Goal: Obtain resource: Obtain resource

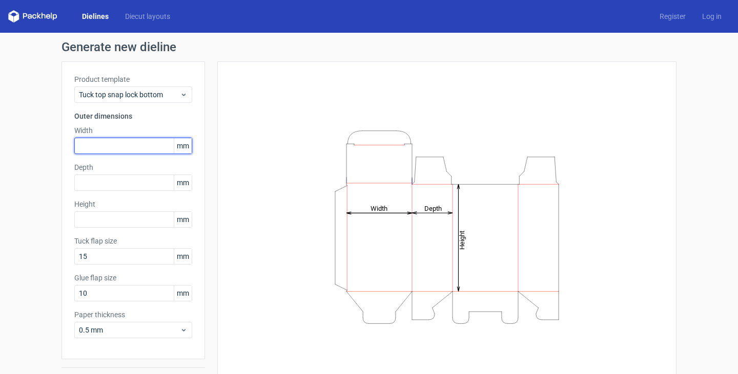
click at [114, 143] on input "text" at bounding box center [133, 146] width 118 height 16
click at [105, 145] on input "700" at bounding box center [133, 146] width 118 height 16
type input "70"
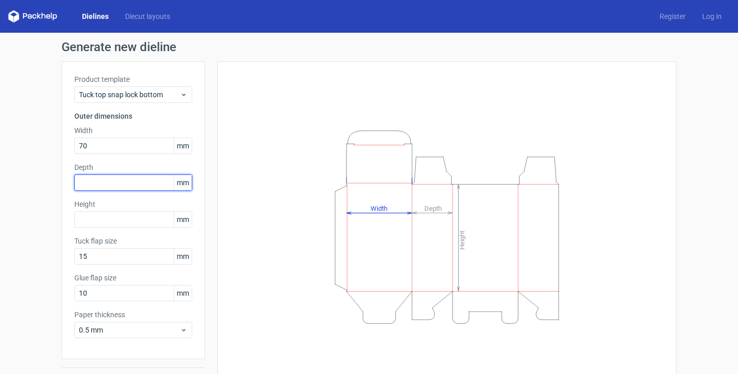
click at [109, 183] on input "text" at bounding box center [133, 183] width 118 height 16
type input "1"
click at [85, 183] on input "text" at bounding box center [133, 183] width 118 height 16
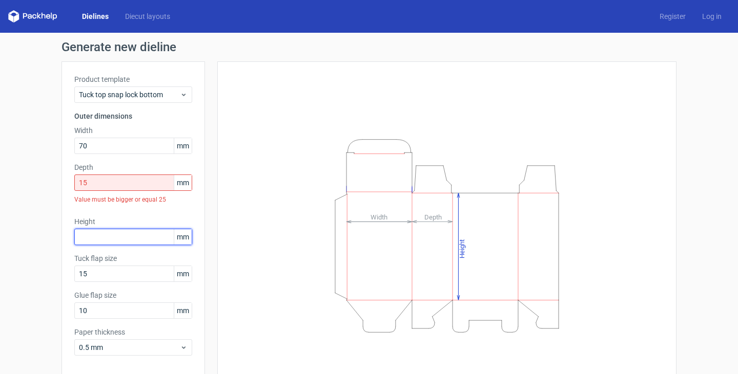
click at [102, 219] on div "Height mm" at bounding box center [133, 231] width 118 height 29
click at [118, 180] on input "15" at bounding box center [133, 183] width 118 height 16
drag, startPoint x: 118, startPoint y: 180, endPoint x: 68, endPoint y: 190, distance: 51.0
click at [67, 190] on div "Product template Tuck top snap lock bottom Outer dimensions Width 70 mm Depth 1…" at bounding box center [132, 219] width 143 height 316
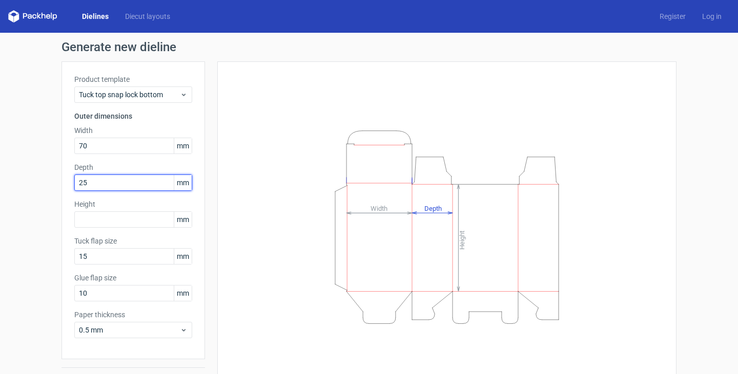
type input "25"
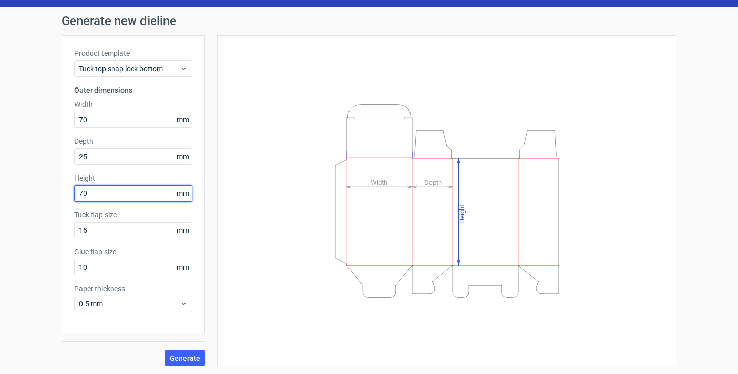
scroll to position [27, 0]
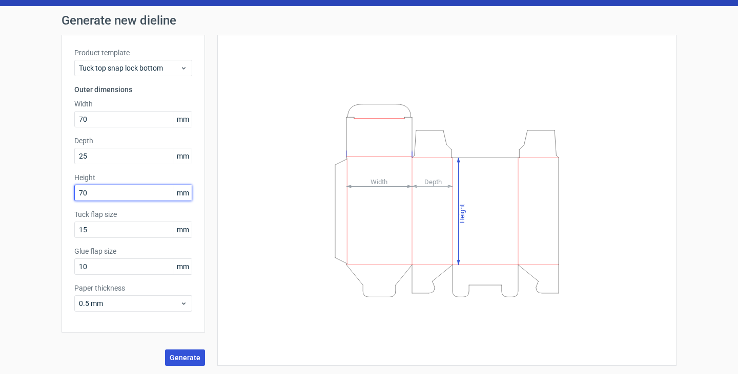
type input "70"
click at [191, 360] on span "Generate" at bounding box center [185, 358] width 31 height 7
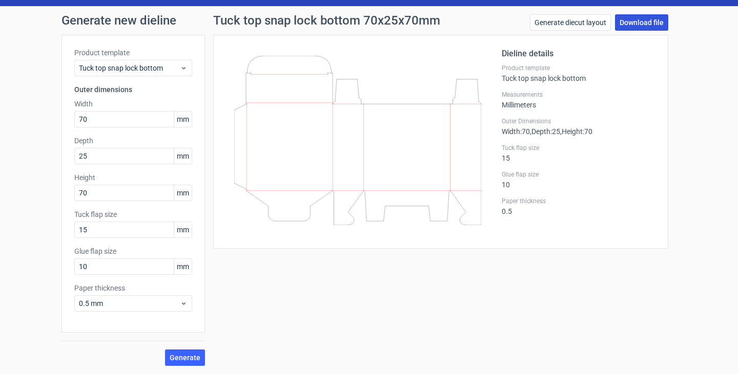
click at [645, 26] on link "Download file" at bounding box center [641, 22] width 53 height 16
click at [182, 67] on use at bounding box center [184, 68] width 4 height 3
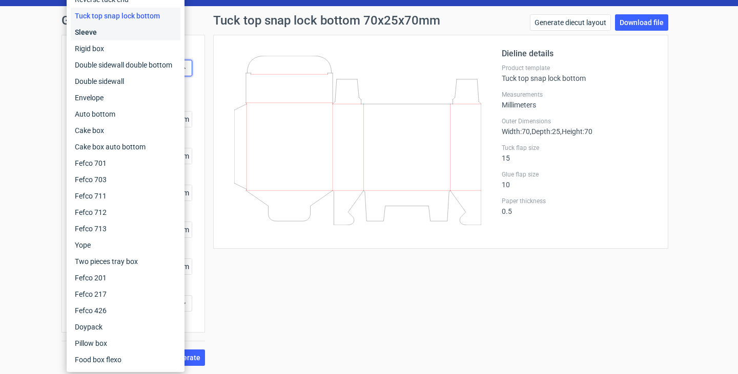
click at [154, 34] on div "Sleeve" at bounding box center [126, 32] width 110 height 16
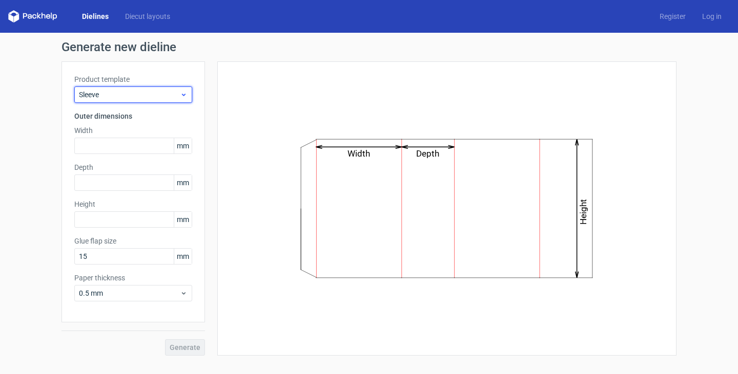
click at [188, 96] on div "Sleeve" at bounding box center [133, 95] width 118 height 16
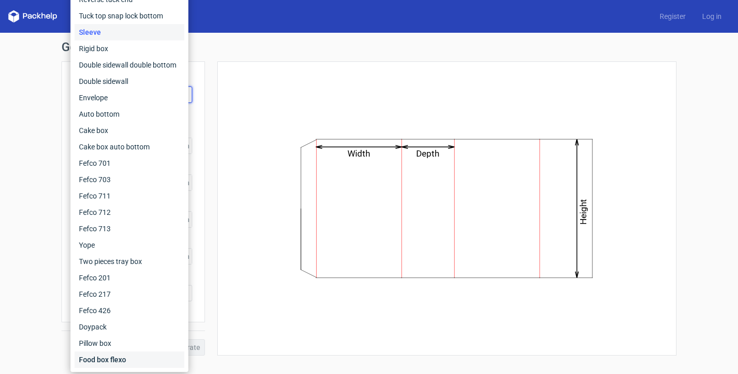
click at [119, 359] on div "Food box flexo" at bounding box center [130, 360] width 110 height 16
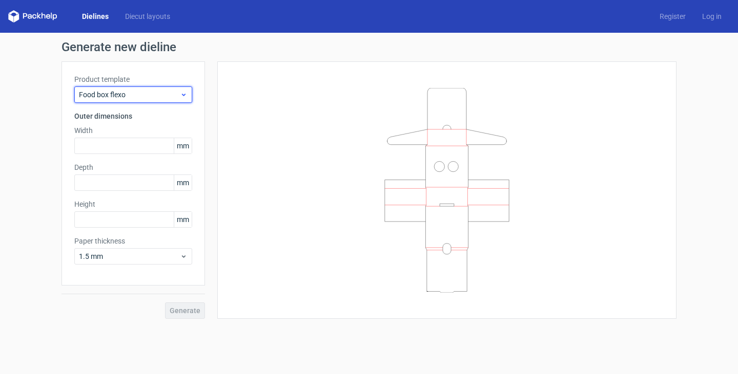
click at [183, 93] on icon at bounding box center [184, 95] width 8 height 8
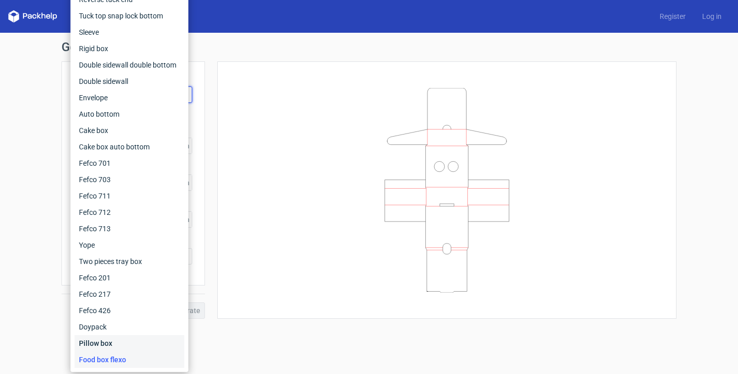
click at [140, 344] on div "Pillow box" at bounding box center [130, 344] width 110 height 16
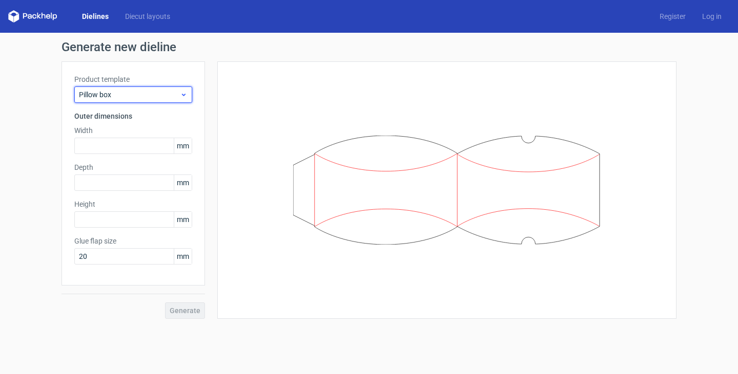
click at [187, 94] on icon at bounding box center [184, 95] width 8 height 8
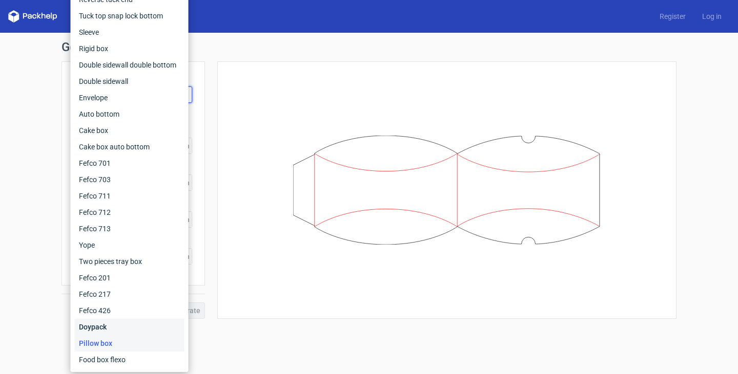
click at [144, 325] on div "Doypack" at bounding box center [130, 327] width 110 height 16
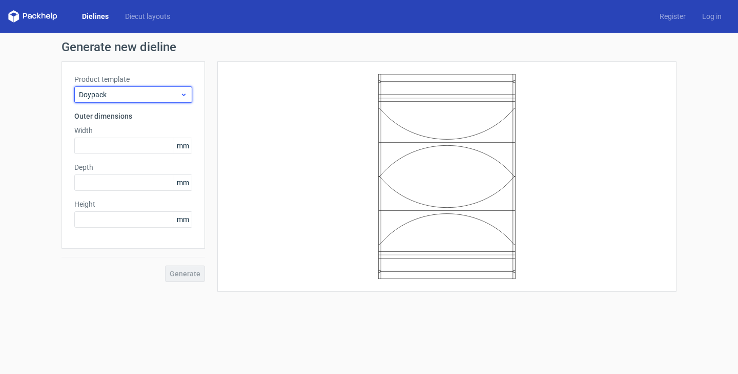
click at [184, 97] on icon at bounding box center [184, 95] width 8 height 8
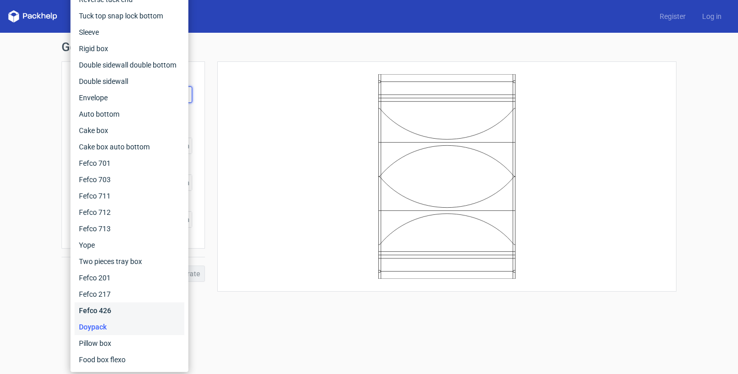
click at [164, 316] on div "Fefco 426" at bounding box center [130, 311] width 110 height 16
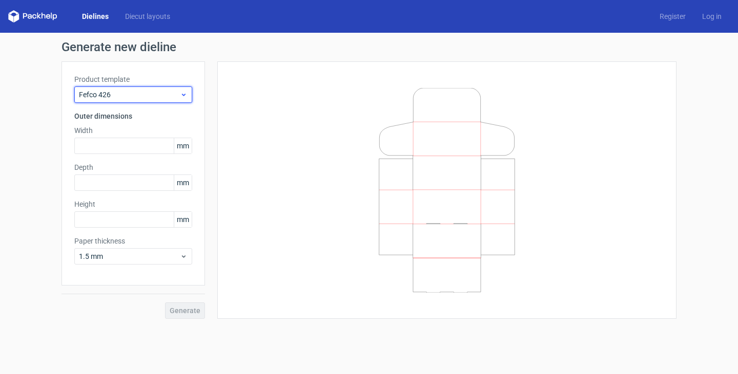
click at [184, 94] on icon at bounding box center [184, 95] width 8 height 8
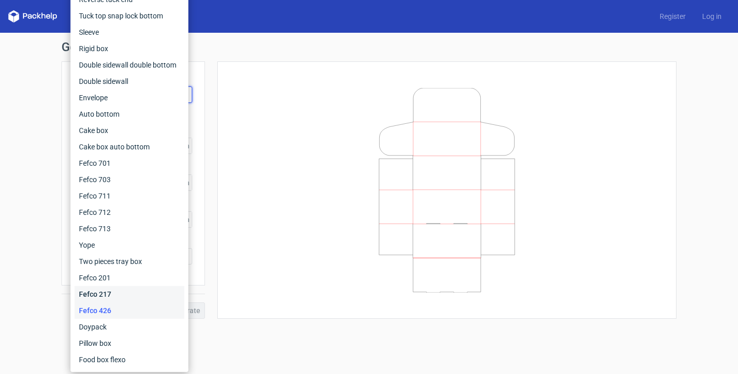
click at [162, 294] on div "Fefco 217" at bounding box center [130, 294] width 110 height 16
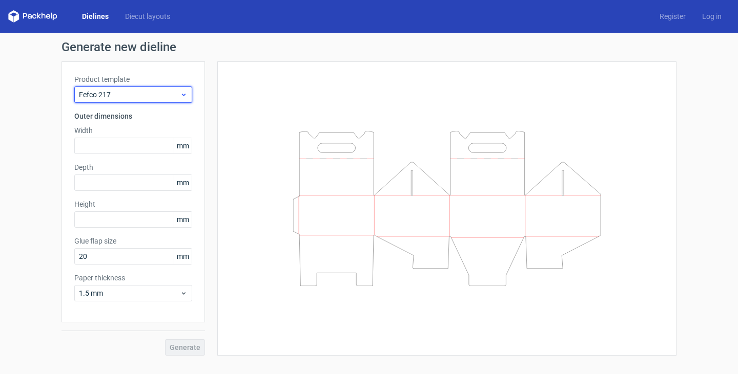
click at [185, 96] on icon at bounding box center [184, 95] width 8 height 8
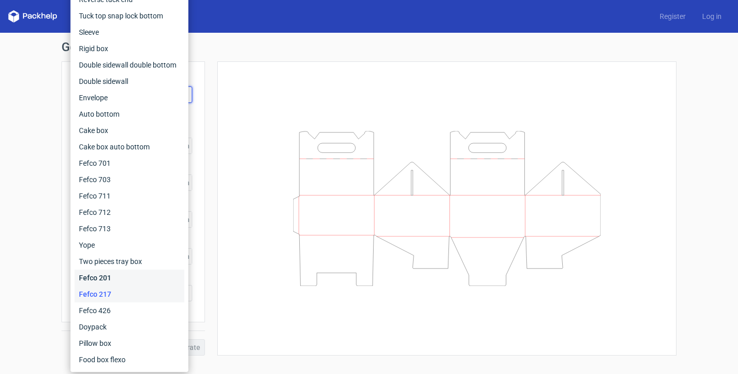
click at [154, 277] on div "Fefco 201" at bounding box center [130, 278] width 110 height 16
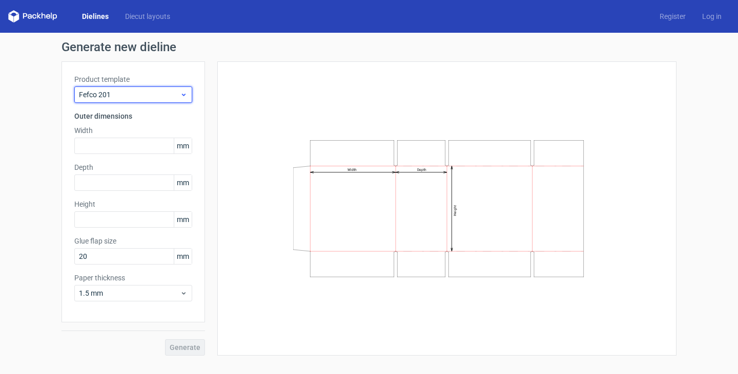
click at [186, 96] on icon at bounding box center [184, 95] width 8 height 8
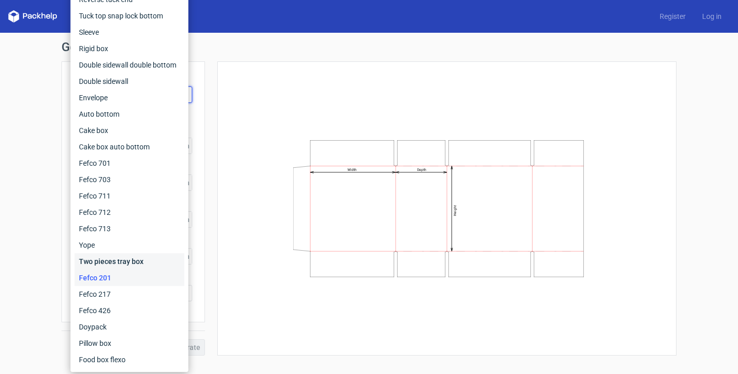
click at [152, 262] on div "Two pieces tray box" at bounding box center [130, 262] width 110 height 16
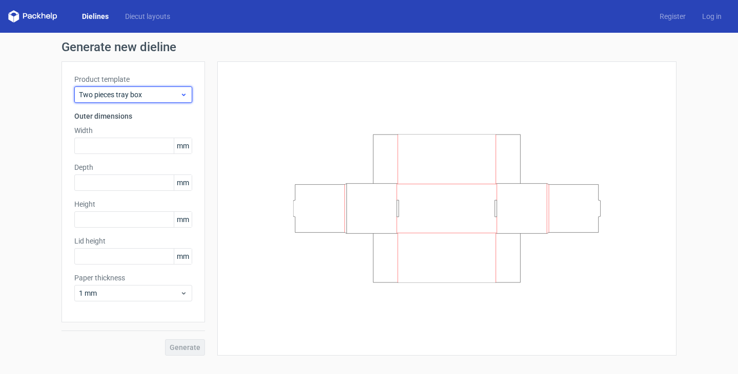
click at [183, 94] on icon at bounding box center [184, 95] width 8 height 8
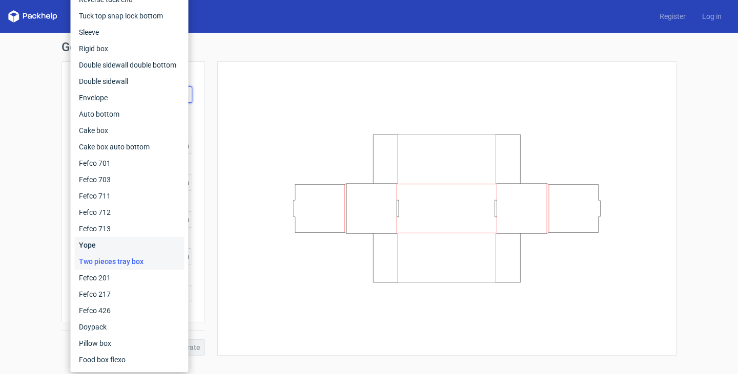
click at [162, 246] on div "Yope" at bounding box center [130, 245] width 110 height 16
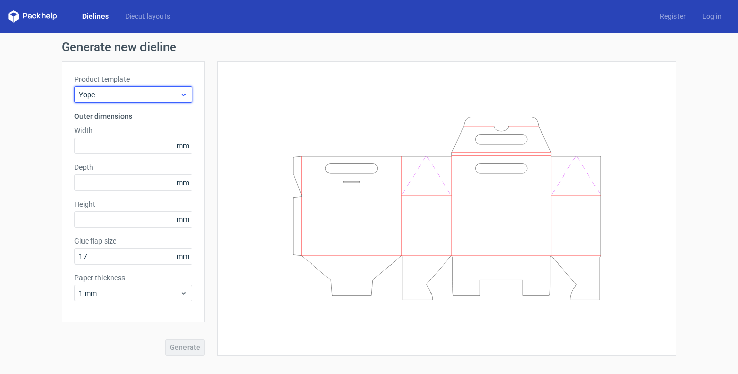
click at [185, 90] on div "Yope" at bounding box center [133, 95] width 118 height 16
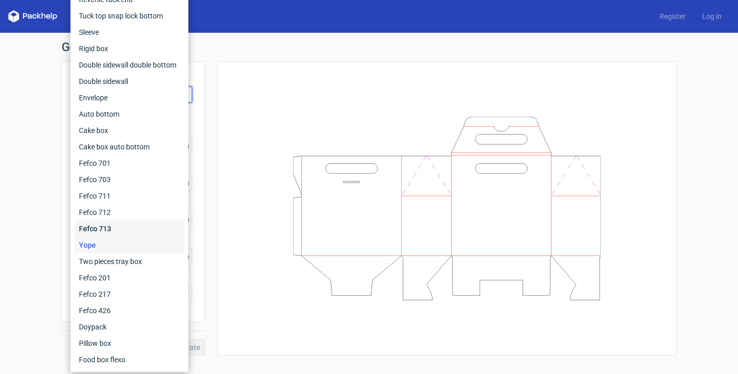
click at [151, 225] on div "Fefco 713" at bounding box center [130, 229] width 110 height 16
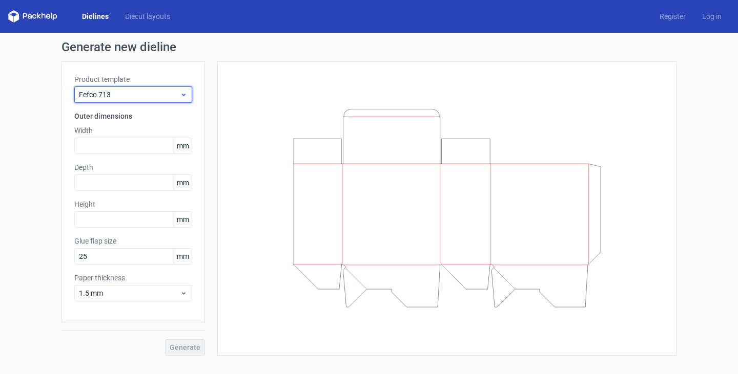
click at [186, 96] on icon at bounding box center [184, 95] width 8 height 8
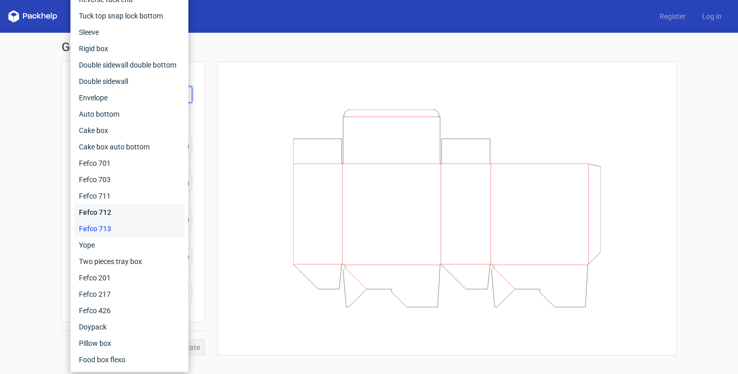
click at [158, 206] on div "Fefco 712" at bounding box center [130, 212] width 110 height 16
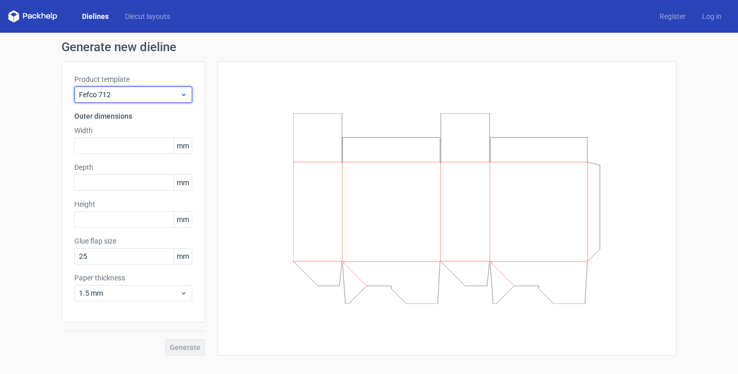
click at [185, 96] on icon at bounding box center [184, 95] width 8 height 8
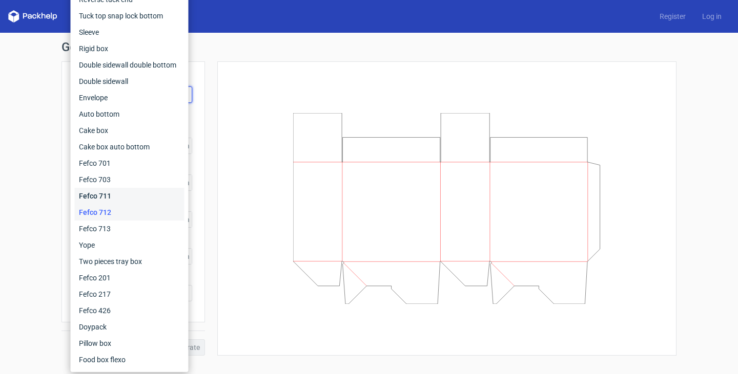
click at [153, 192] on div "Fefco 711" at bounding box center [130, 196] width 110 height 16
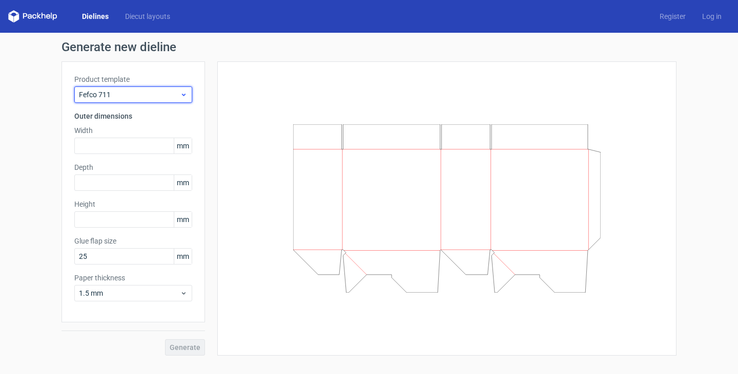
click at [186, 94] on icon at bounding box center [184, 95] width 8 height 8
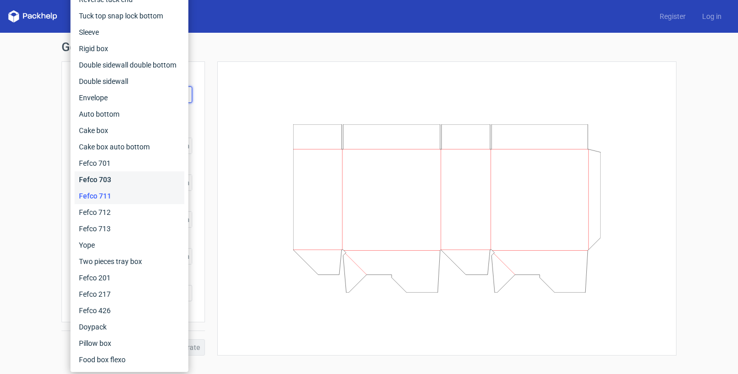
click at [164, 174] on div "Fefco 703" at bounding box center [130, 180] width 110 height 16
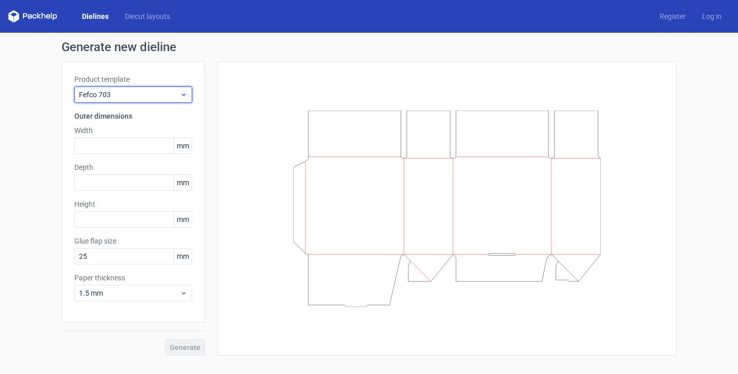
click at [182, 95] on use at bounding box center [184, 95] width 4 height 3
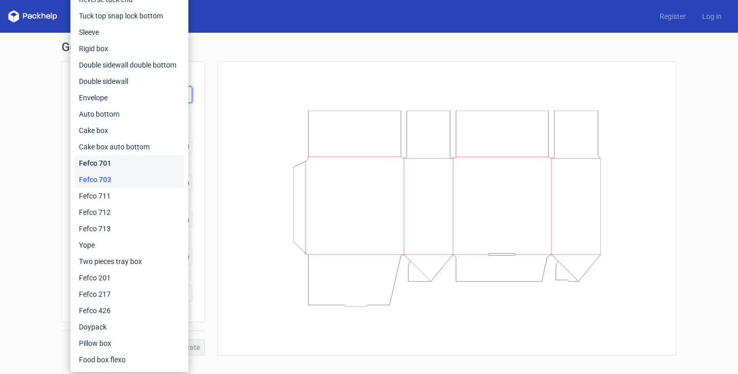
click at [173, 167] on div "Fefco 701" at bounding box center [130, 163] width 110 height 16
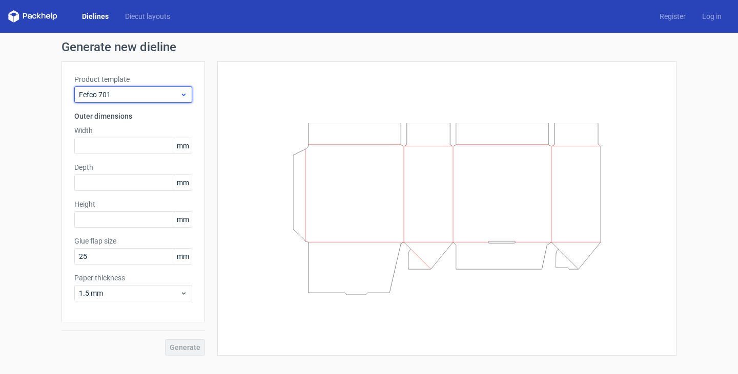
click at [185, 91] on icon at bounding box center [184, 95] width 8 height 8
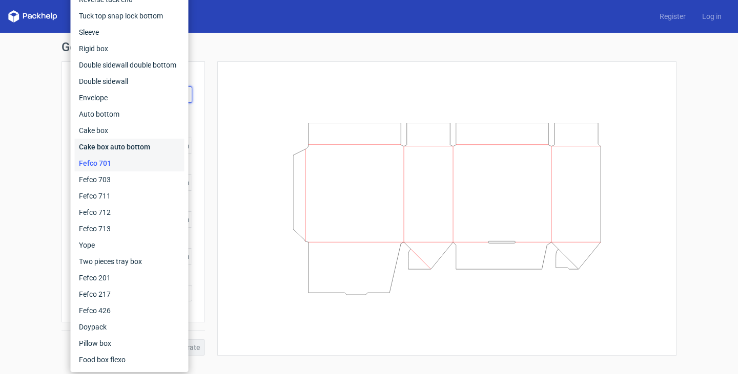
click at [175, 147] on div "Cake box auto bottom" at bounding box center [130, 147] width 110 height 16
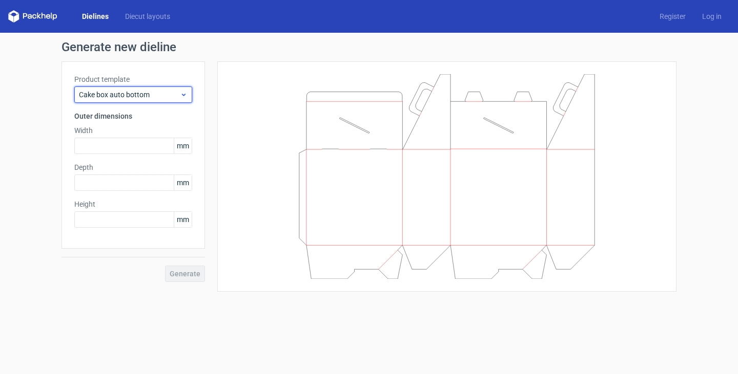
click at [184, 95] on use at bounding box center [184, 95] width 4 height 3
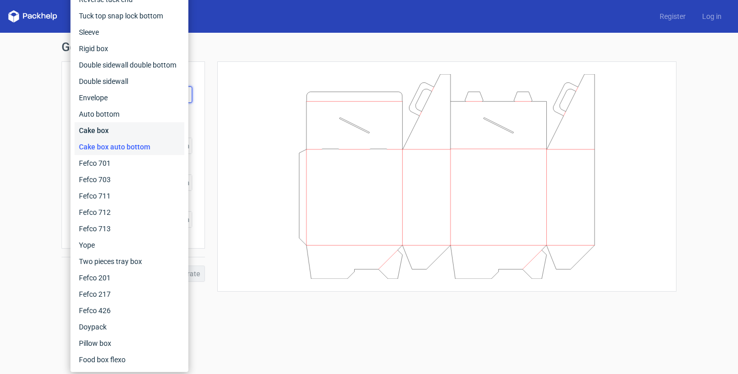
click at [168, 128] on div "Cake box" at bounding box center [130, 130] width 110 height 16
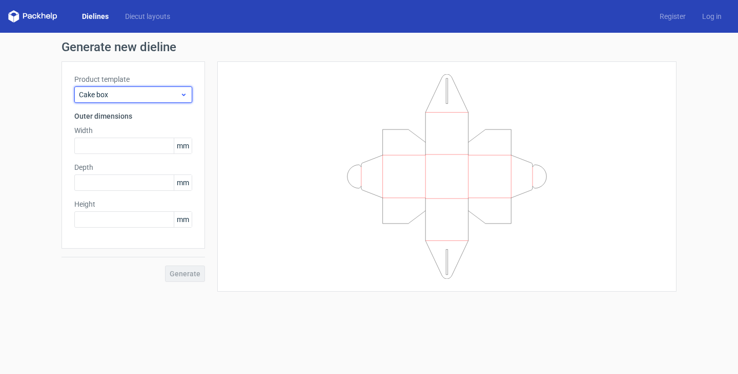
click at [183, 93] on icon at bounding box center [184, 95] width 8 height 8
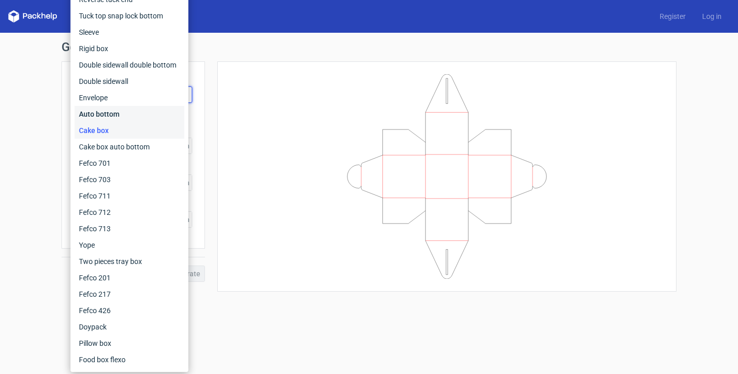
click at [163, 114] on div "Auto bottom" at bounding box center [130, 114] width 110 height 16
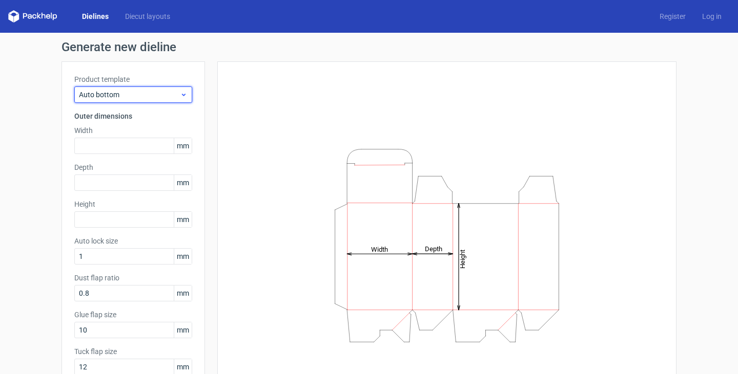
click at [182, 95] on use at bounding box center [184, 95] width 4 height 3
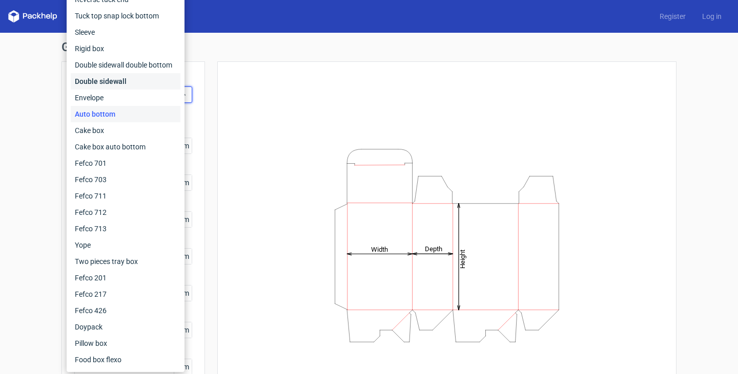
click at [163, 83] on div "Double sidewall" at bounding box center [126, 81] width 110 height 16
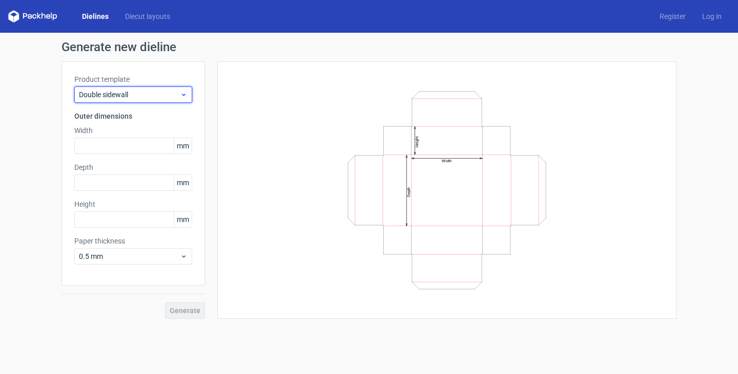
click at [181, 96] on icon at bounding box center [184, 95] width 8 height 8
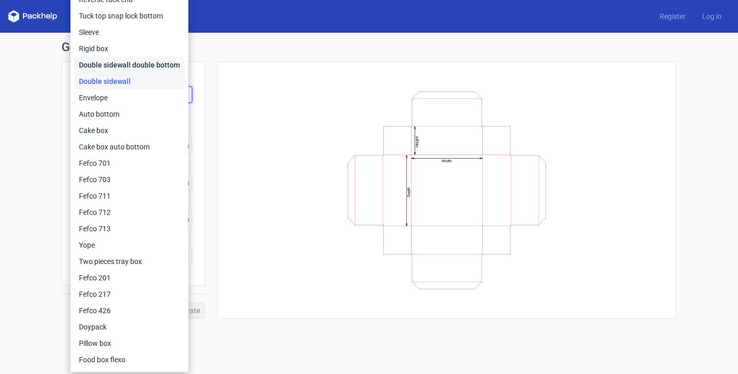
click at [170, 67] on div "Double sidewall double bottom" at bounding box center [130, 65] width 110 height 16
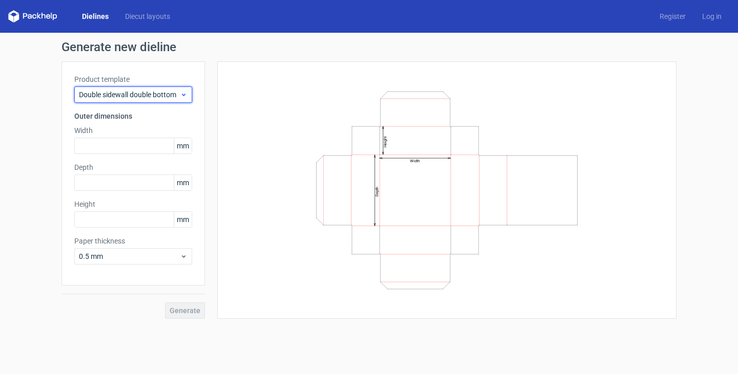
click at [186, 90] on div "Double sidewall double bottom" at bounding box center [133, 95] width 118 height 16
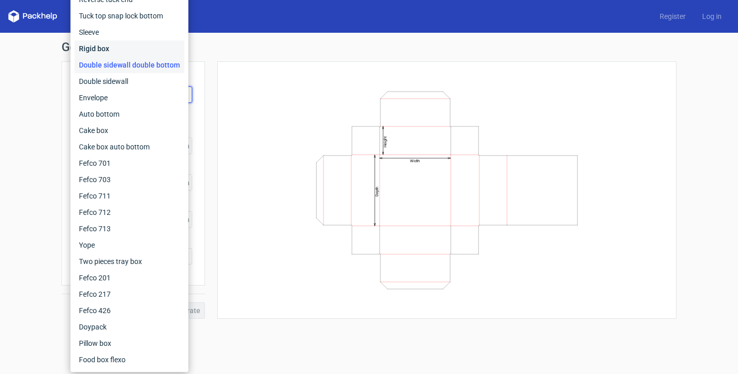
click at [139, 48] on div "Rigid box" at bounding box center [130, 48] width 110 height 16
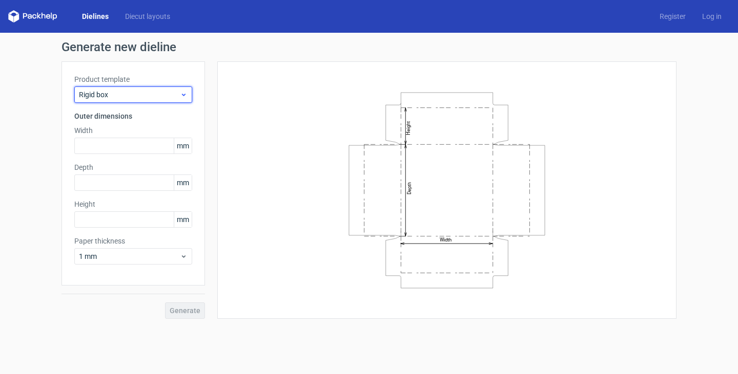
click at [185, 92] on icon at bounding box center [184, 95] width 8 height 8
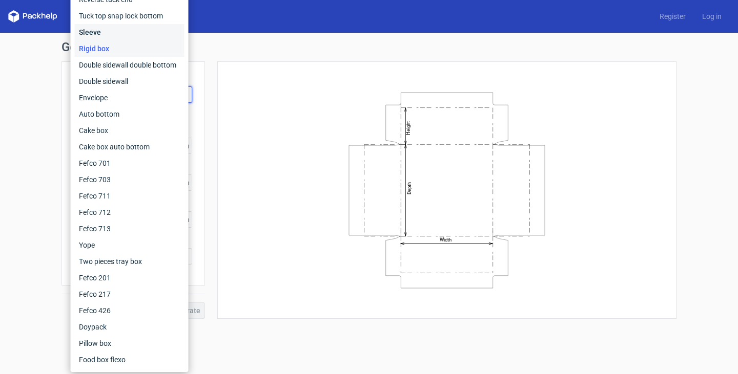
click at [157, 30] on div "Sleeve" at bounding box center [130, 32] width 110 height 16
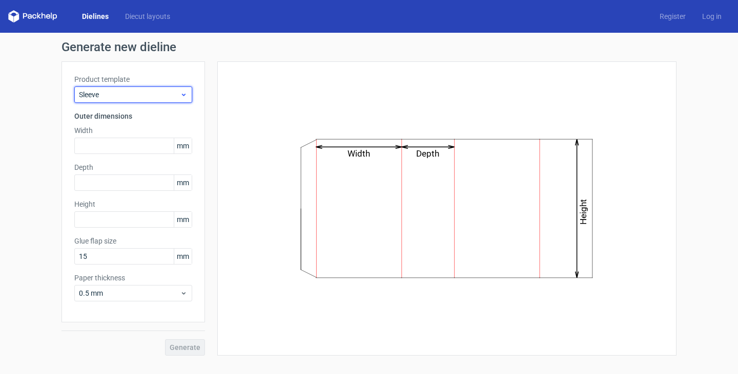
click at [185, 95] on icon at bounding box center [184, 95] width 8 height 8
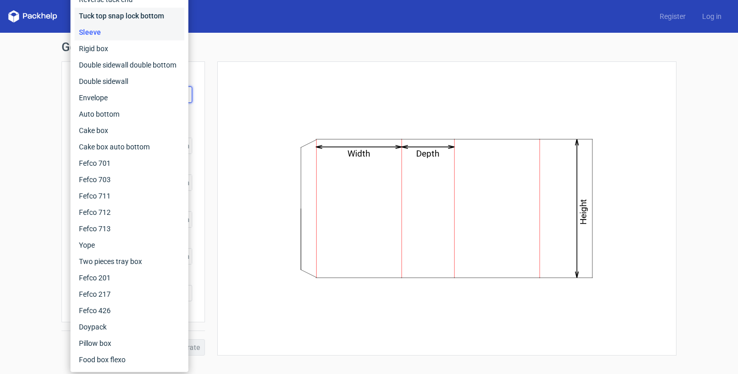
click at [148, 15] on div "Tuck top snap lock bottom" at bounding box center [130, 16] width 110 height 16
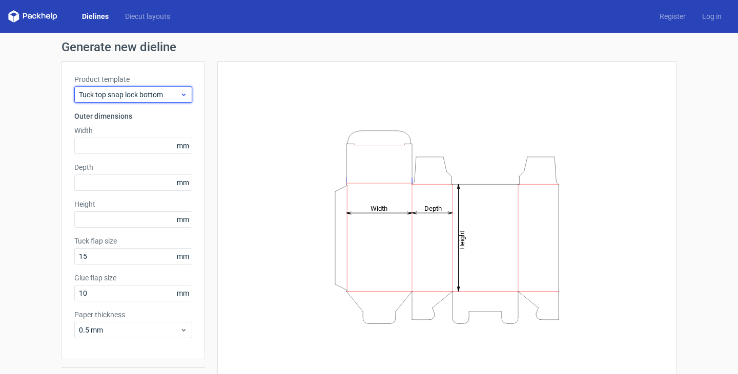
click at [180, 94] on icon at bounding box center [184, 95] width 8 height 8
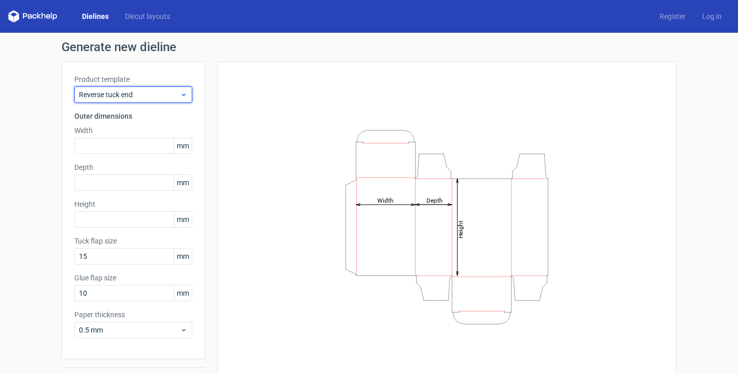
click at [182, 93] on icon at bounding box center [184, 95] width 8 height 8
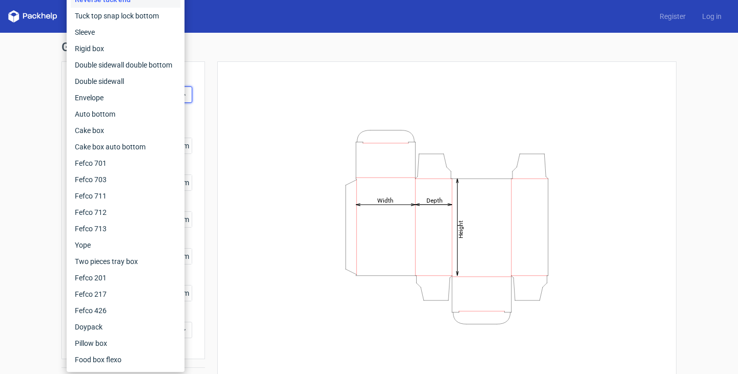
click at [248, 55] on div "Generate new dieline Product template Reverse tuck end Outer dimensions Width m…" at bounding box center [368, 217] width 615 height 352
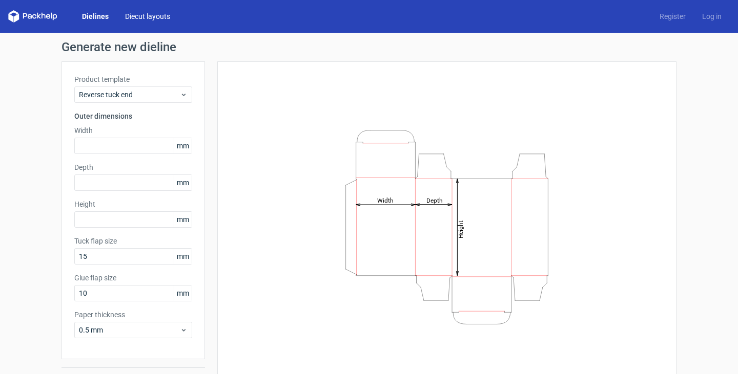
click at [162, 15] on link "Diecut layouts" at bounding box center [147, 16] width 61 height 10
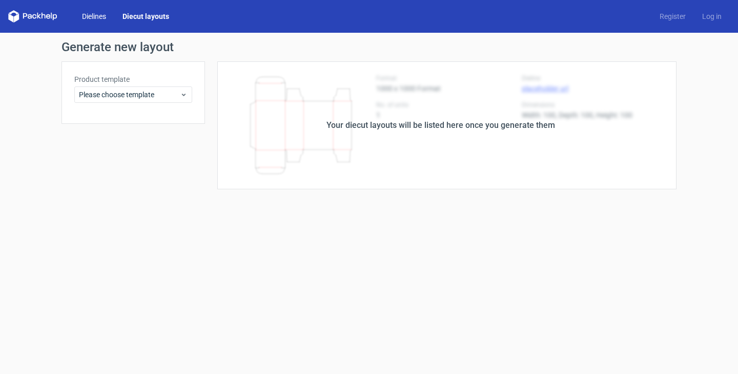
click at [101, 17] on link "Dielines" at bounding box center [94, 16] width 40 height 10
